Goal: Register for event/course

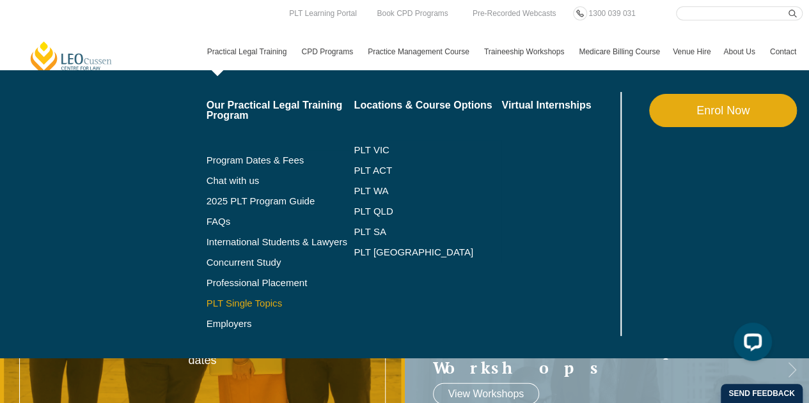
click at [242, 307] on link "PLT Single Topics" at bounding box center [281, 304] width 148 height 10
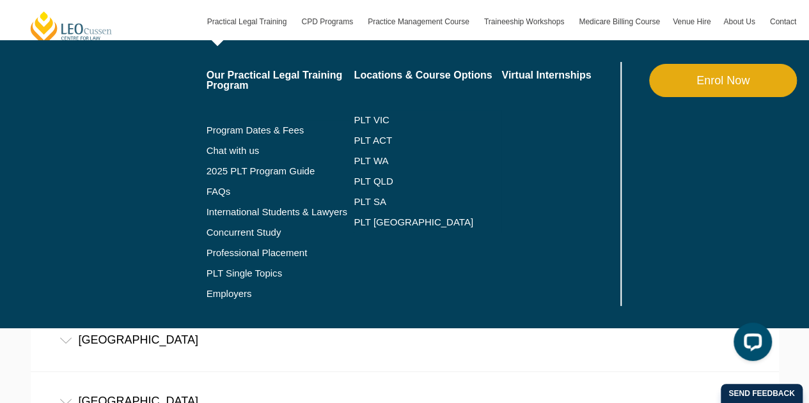
scroll to position [831, 0]
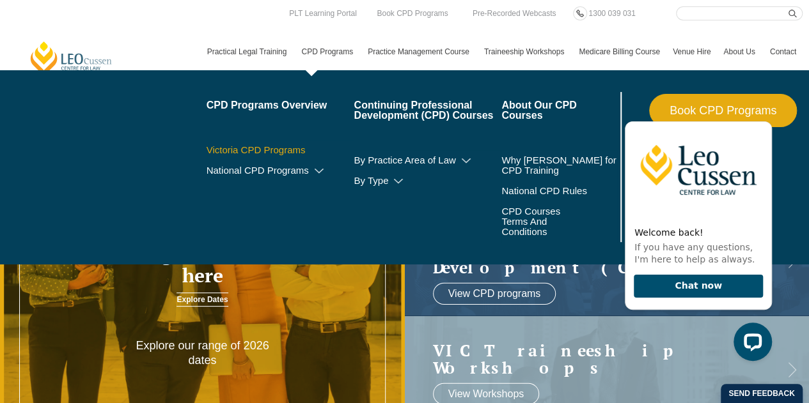
click at [293, 146] on link "Victoria CPD Programs" at bounding box center [281, 150] width 148 height 10
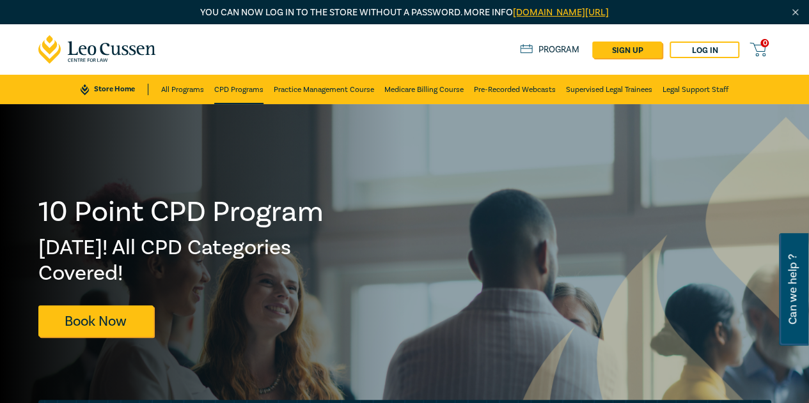
click at [223, 87] on link "CPD Programs" at bounding box center [238, 89] width 49 height 29
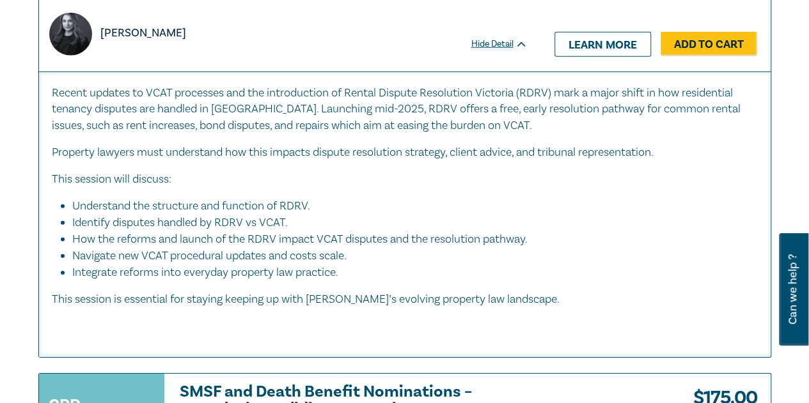
scroll to position [1982, 0]
